Goal: Task Accomplishment & Management: Use online tool/utility

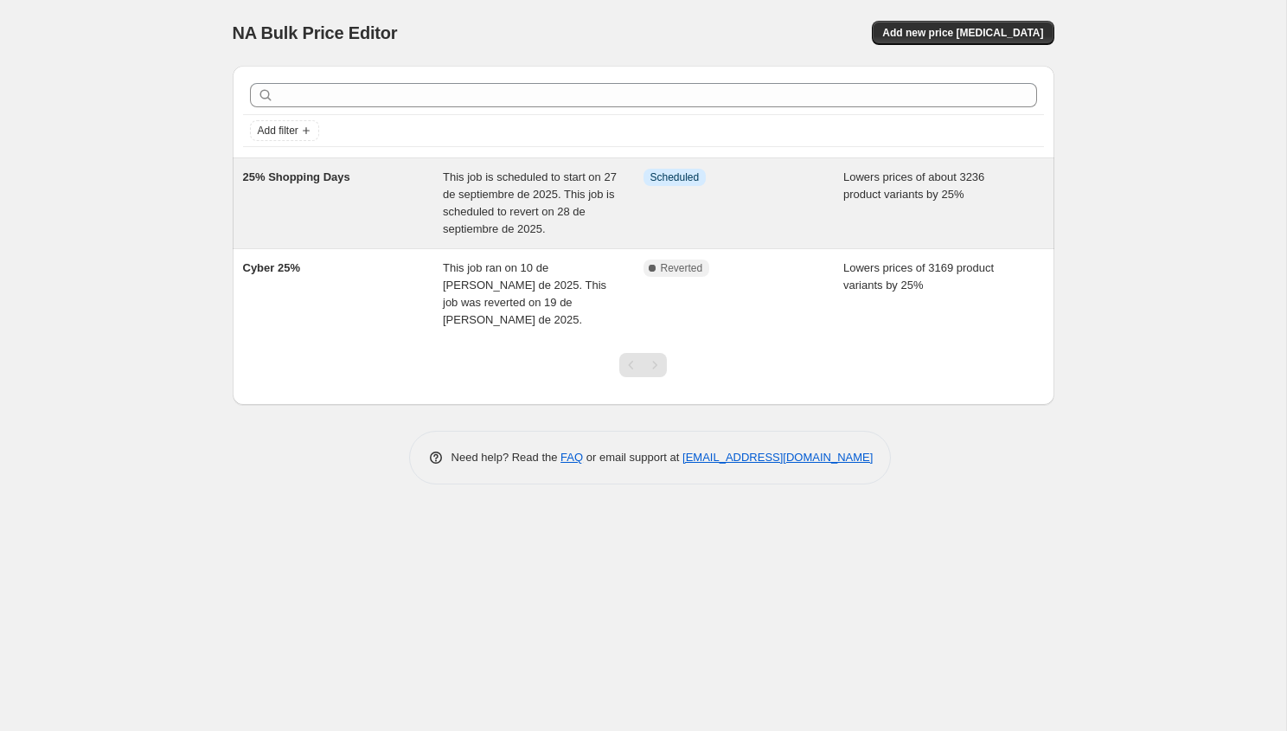
click at [498, 213] on span "This job is scheduled to start on 27 de septiembre de 2025. This job is schedul…" at bounding box center [530, 202] width 174 height 65
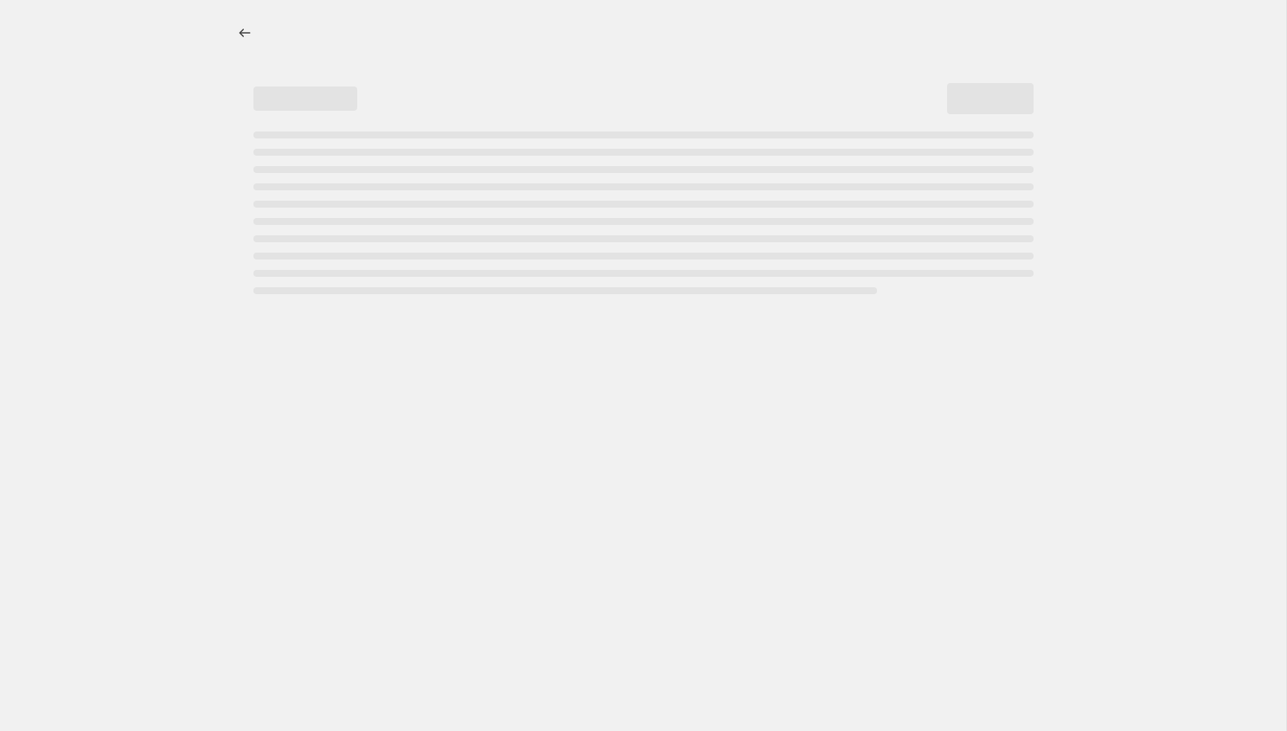
select select "percentage"
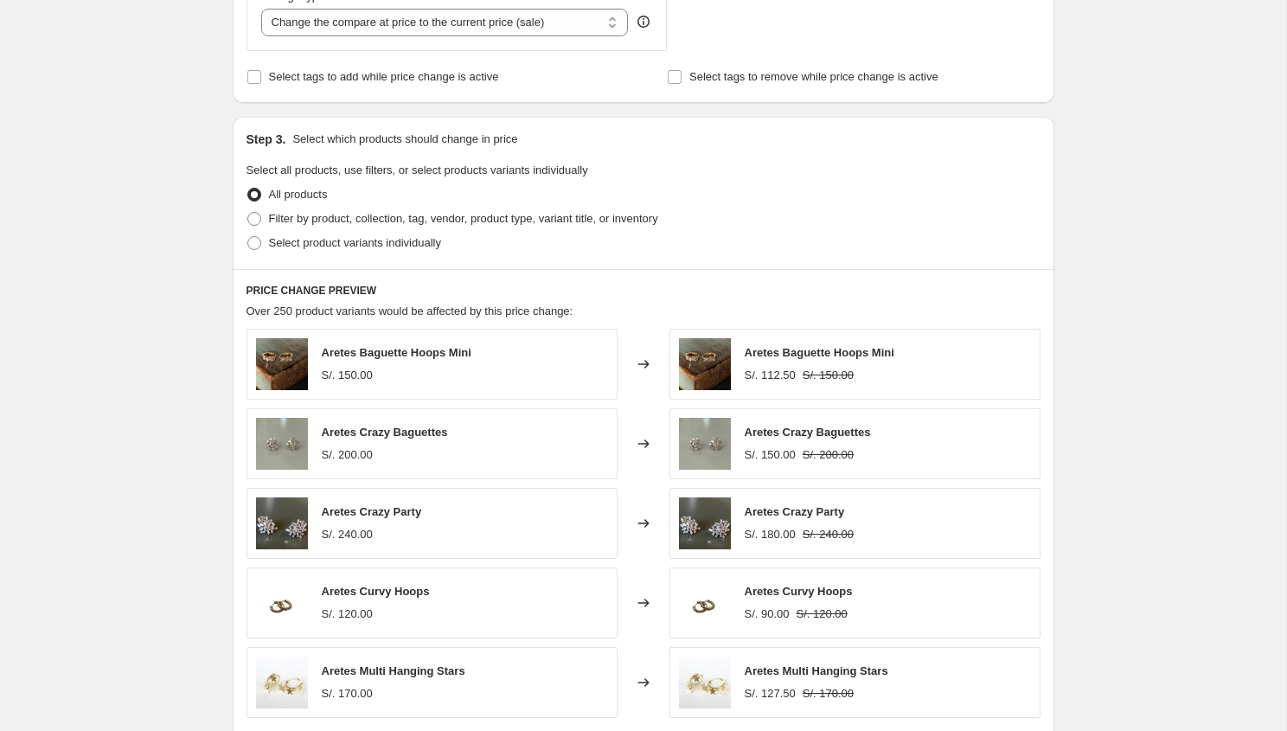
scroll to position [816, 0]
click at [374, 218] on span "Filter by product, collection, tag, vendor, product type, variant title, or inv…" at bounding box center [463, 215] width 389 height 13
click at [248, 210] on input "Filter by product, collection, tag, vendor, product type, variant title, or inv…" at bounding box center [247, 209] width 1 height 1
radio input "true"
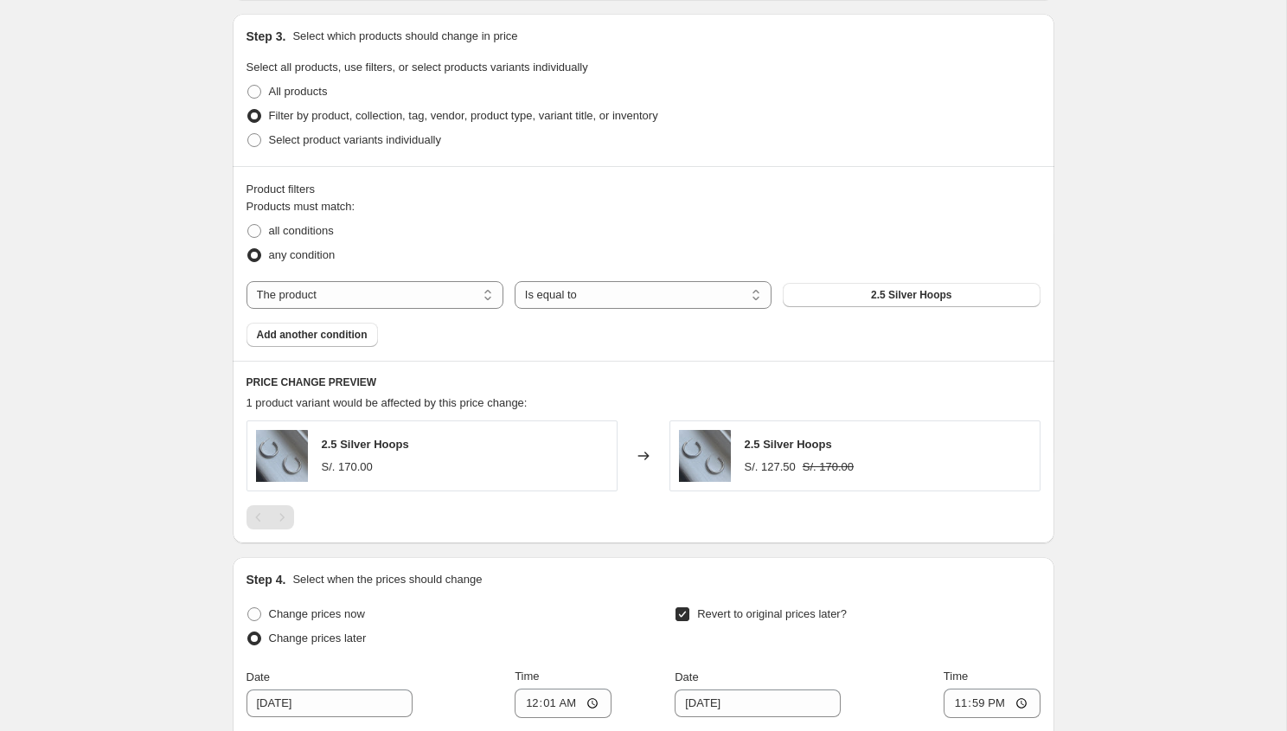
scroll to position [931, 0]
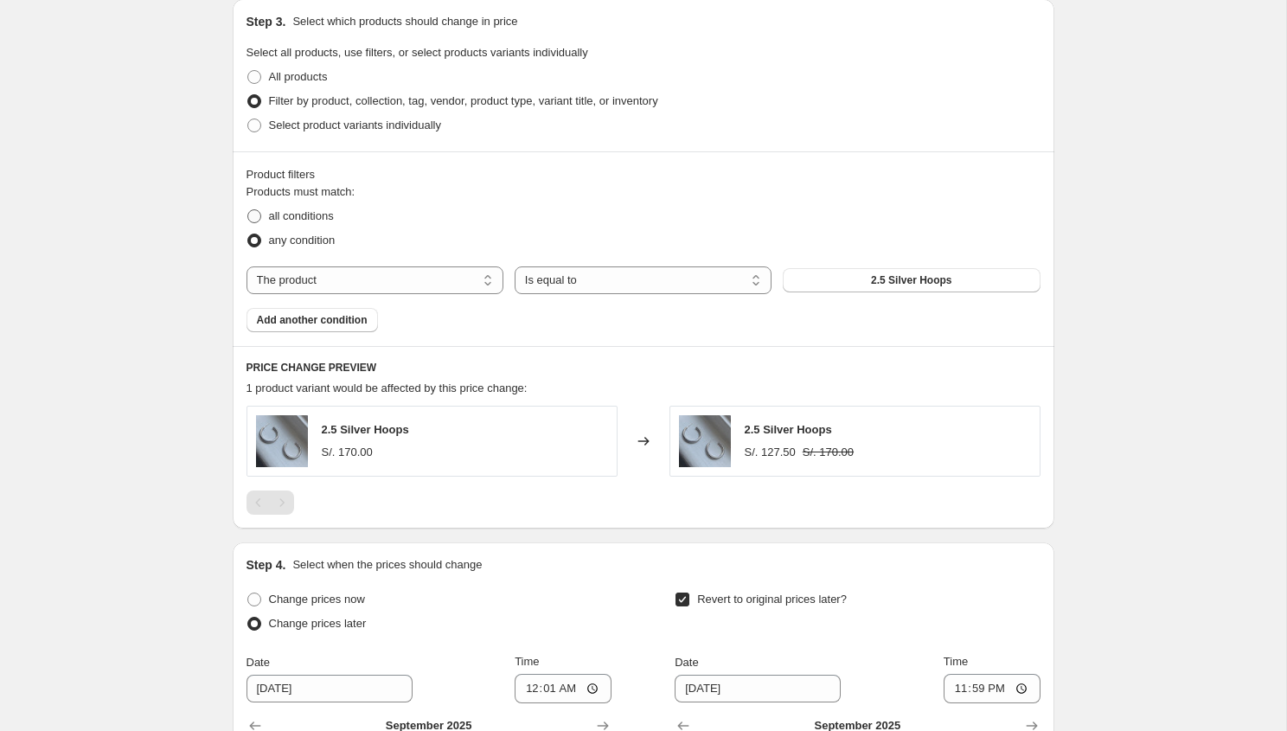
click at [322, 222] on span "all conditions" at bounding box center [301, 216] width 65 height 17
click at [248, 210] on input "all conditions" at bounding box center [247, 209] width 1 height 1
radio input "true"
click at [340, 280] on select "The product The product's collection The product's tag The product's vendor The…" at bounding box center [374, 280] width 257 height 28
select select "collection"
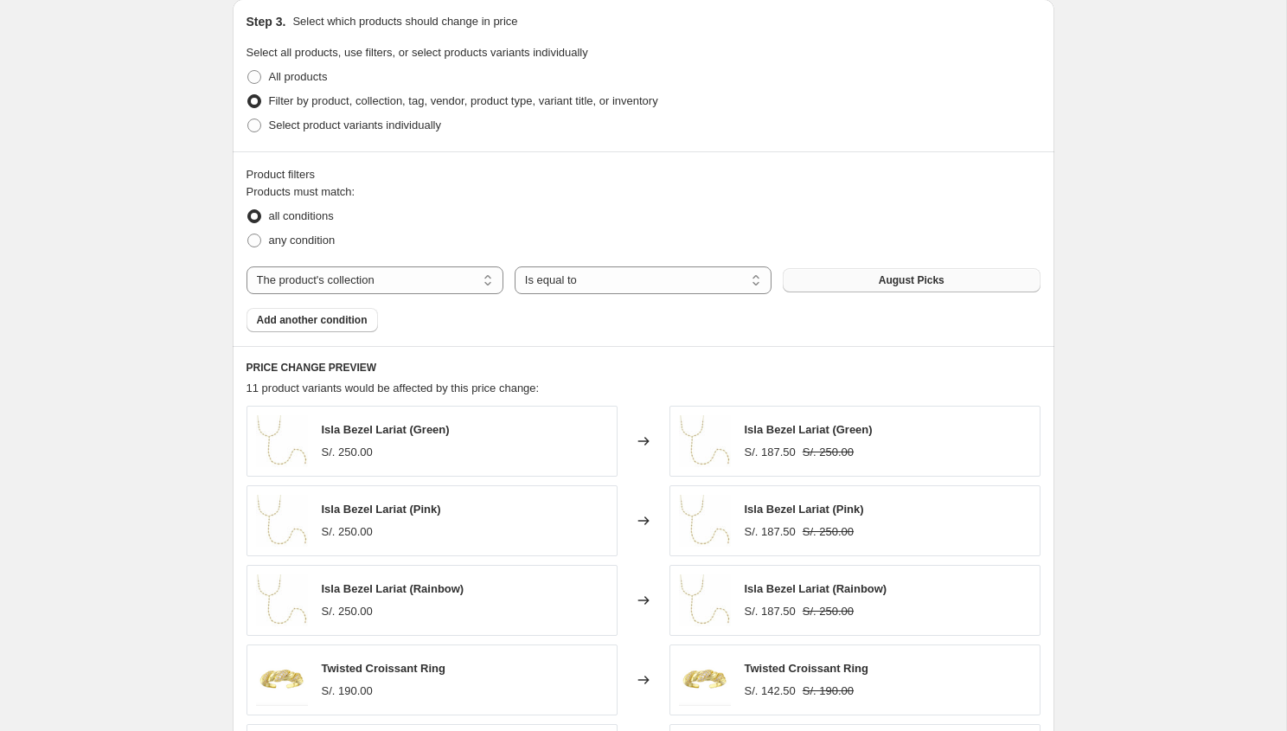
click at [867, 289] on button "August Picks" at bounding box center [910, 280] width 257 height 24
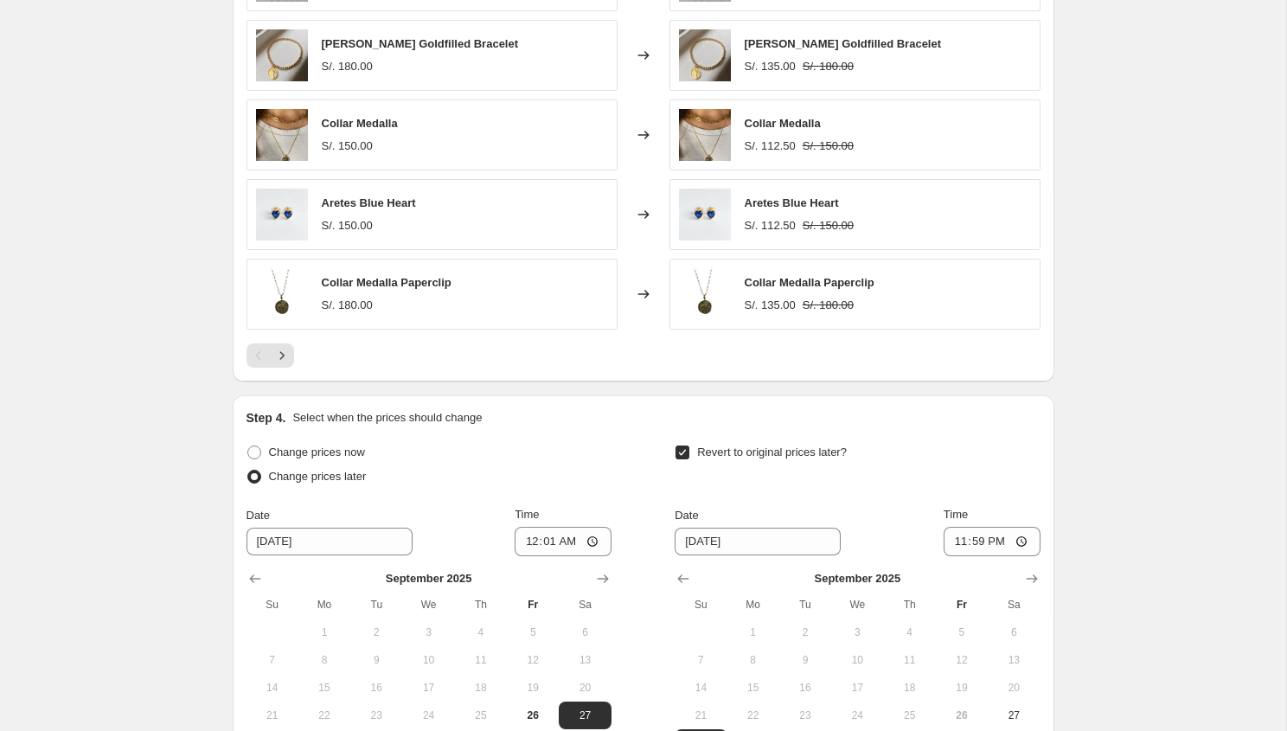
scroll to position [1561, 0]
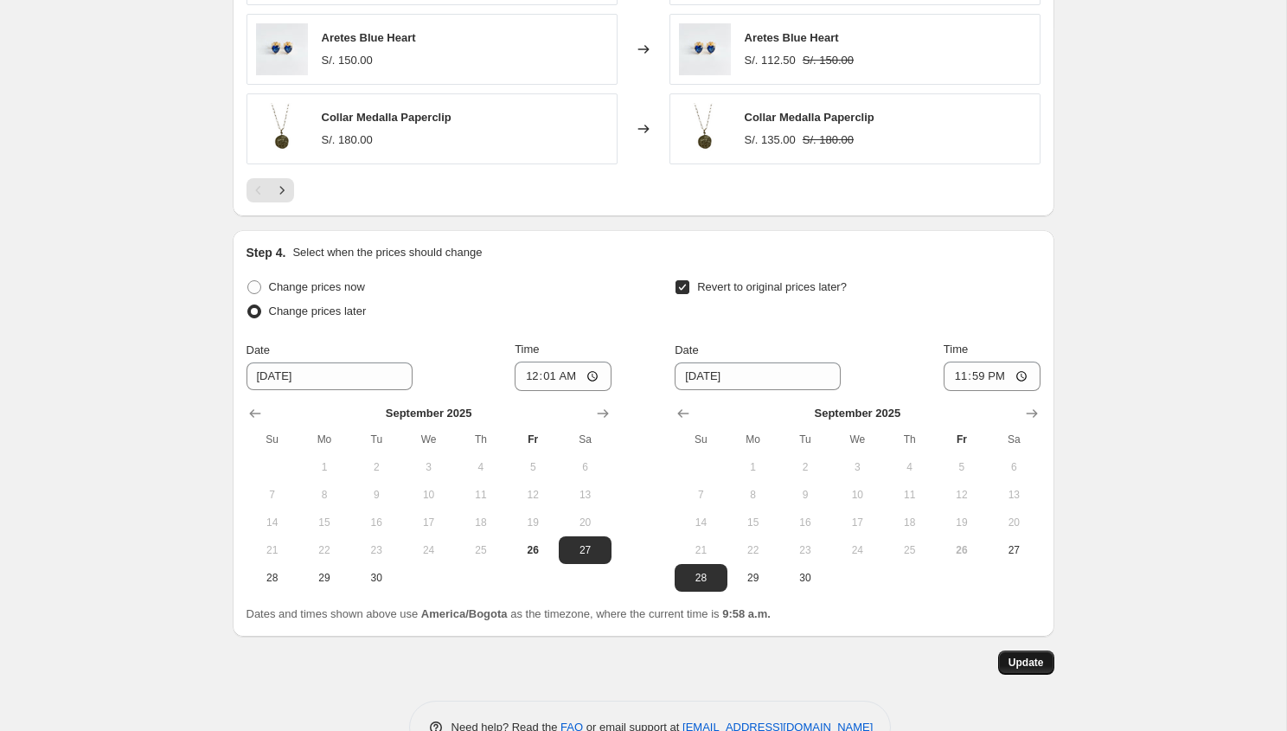
click at [1020, 663] on span "Update" at bounding box center [1025, 662] width 35 height 14
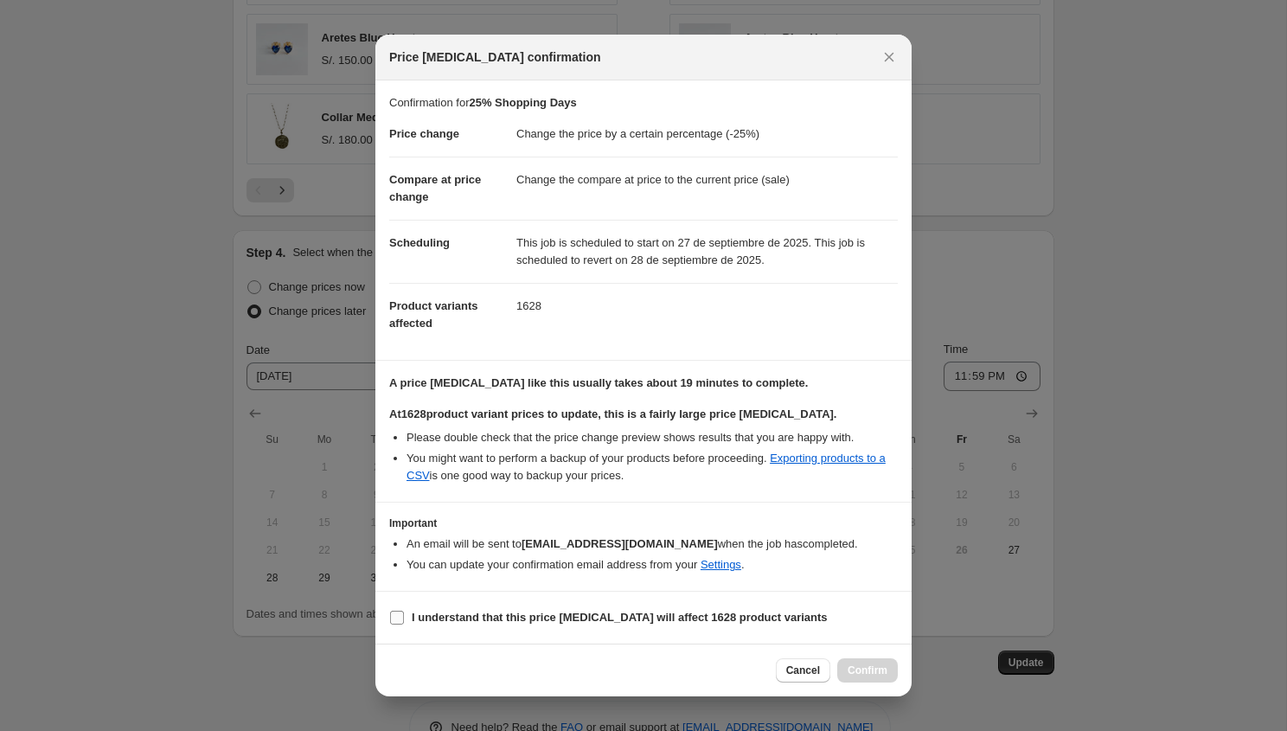
click at [458, 618] on b "I understand that this price [MEDICAL_DATA] will affect 1628 product variants" at bounding box center [620, 616] width 416 height 13
click at [404, 618] on input "I understand that this price [MEDICAL_DATA] will affect 1628 product variants" at bounding box center [397, 617] width 14 height 14
checkbox input "true"
click at [851, 665] on span "Confirm" at bounding box center [867, 670] width 40 height 14
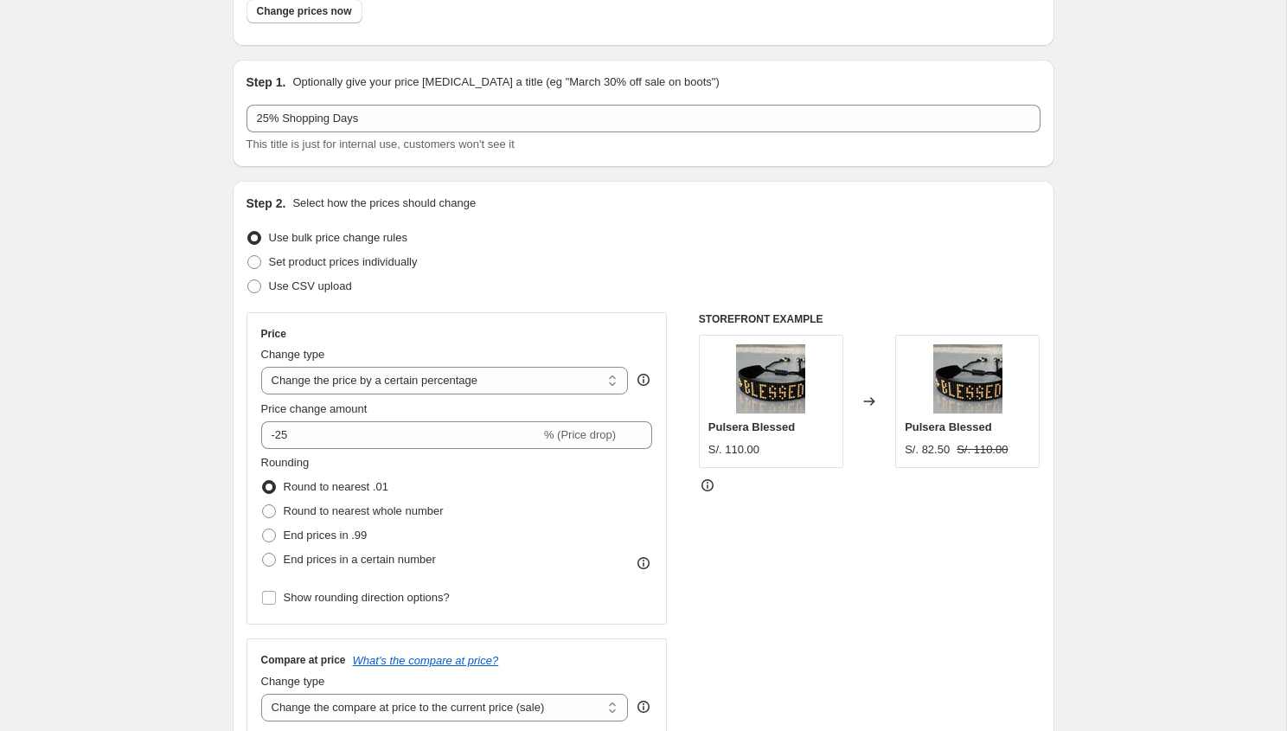
scroll to position [0, 0]
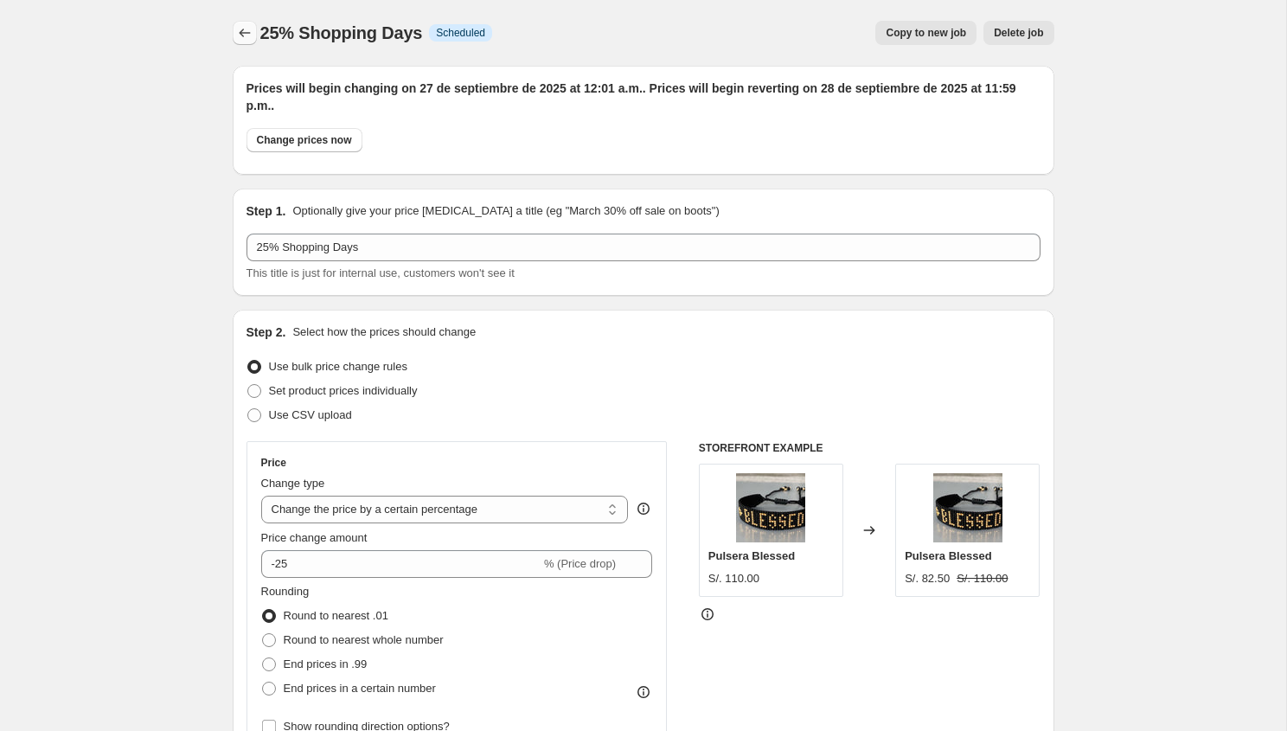
click at [239, 25] on icon "Price change jobs" at bounding box center [244, 32] width 17 height 17
